Goal: Task Accomplishment & Management: Manage account settings

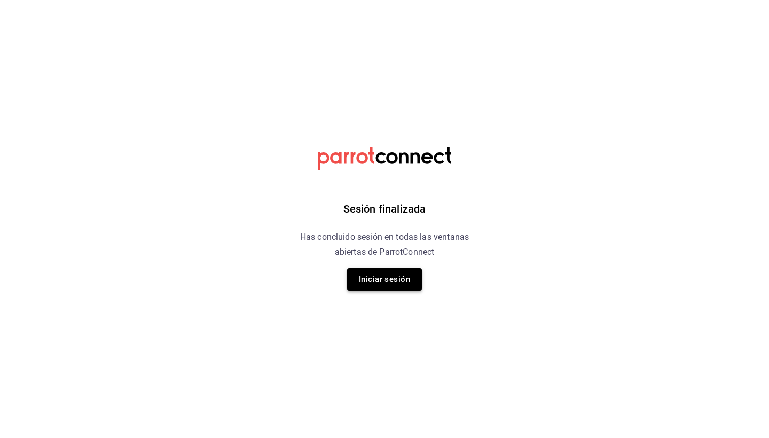
click at [377, 275] on button "Iniciar sesión" at bounding box center [384, 279] width 75 height 22
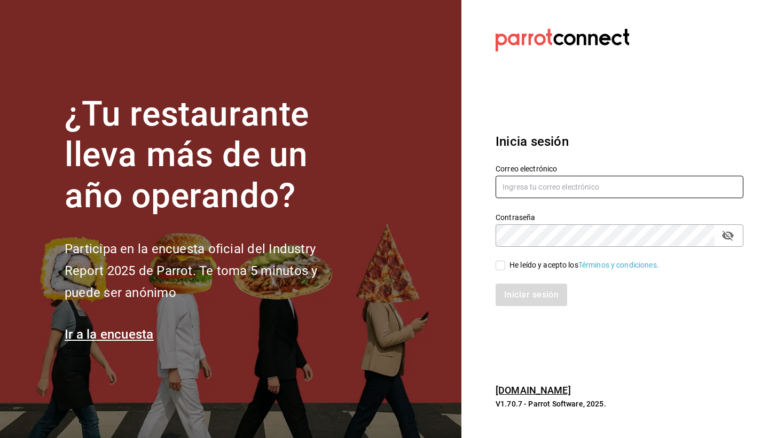
type input "[PERSON_NAME][EMAIL_ADDRESS][PERSON_NAME][DOMAIN_NAME]"
click at [734, 237] on icon "passwordField" at bounding box center [727, 235] width 13 height 13
click at [501, 264] on input "He leído y acepto los Términos y condiciones." at bounding box center [500, 266] width 10 height 10
checkbox input "true"
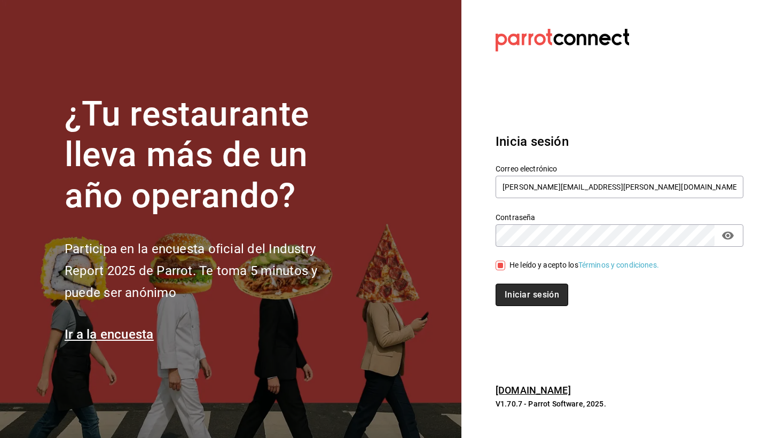
click at [517, 294] on button "Iniciar sesión" at bounding box center [531, 294] width 73 height 22
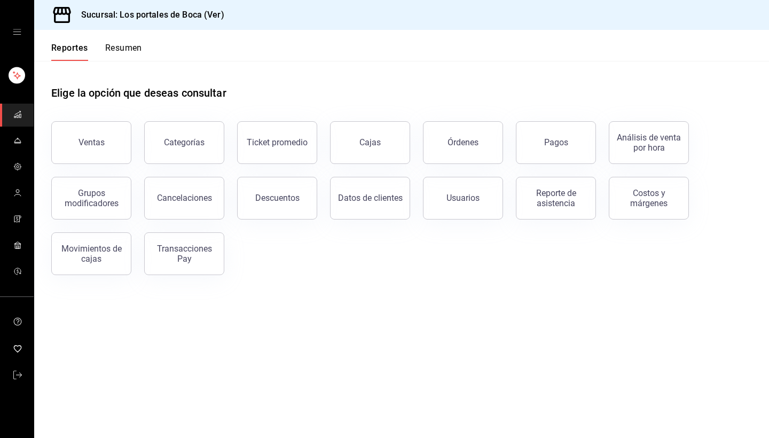
click at [0, 86] on ul "mailbox folders" at bounding box center [17, 84] width 34 height 40
click at [15, 83] on rect "mailbox folders" at bounding box center [17, 75] width 17 height 17
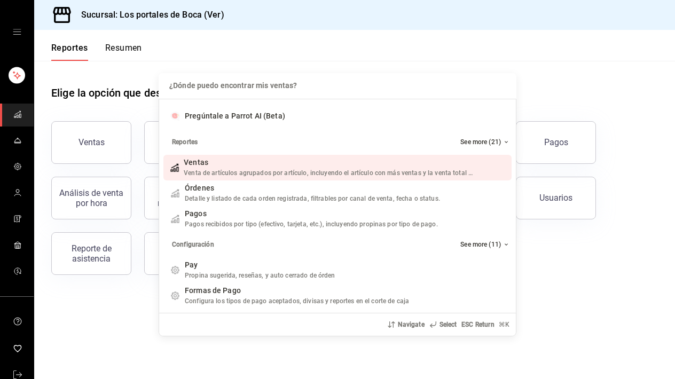
drag, startPoint x: 238, startPoint y: 75, endPoint x: 238, endPoint y: 61, distance: 13.9
click at [238, 61] on div "¿Dónde puedo encontrar mis ventas? ¿Dónde puedo encontrar mis ventas? Pregúntal…" at bounding box center [337, 189] width 675 height 379
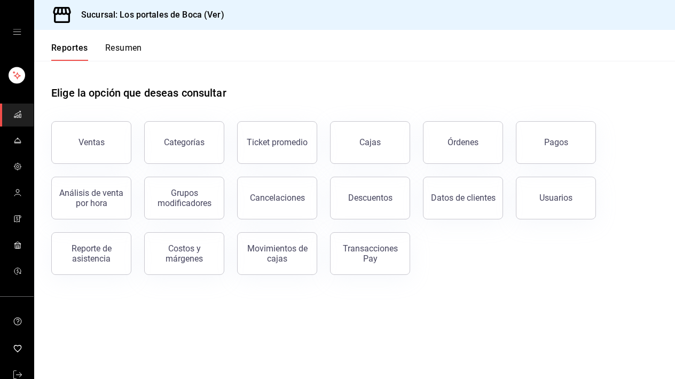
click at [131, 49] on button "Resumen" at bounding box center [123, 52] width 37 height 18
